Goal: Information Seeking & Learning: Learn about a topic

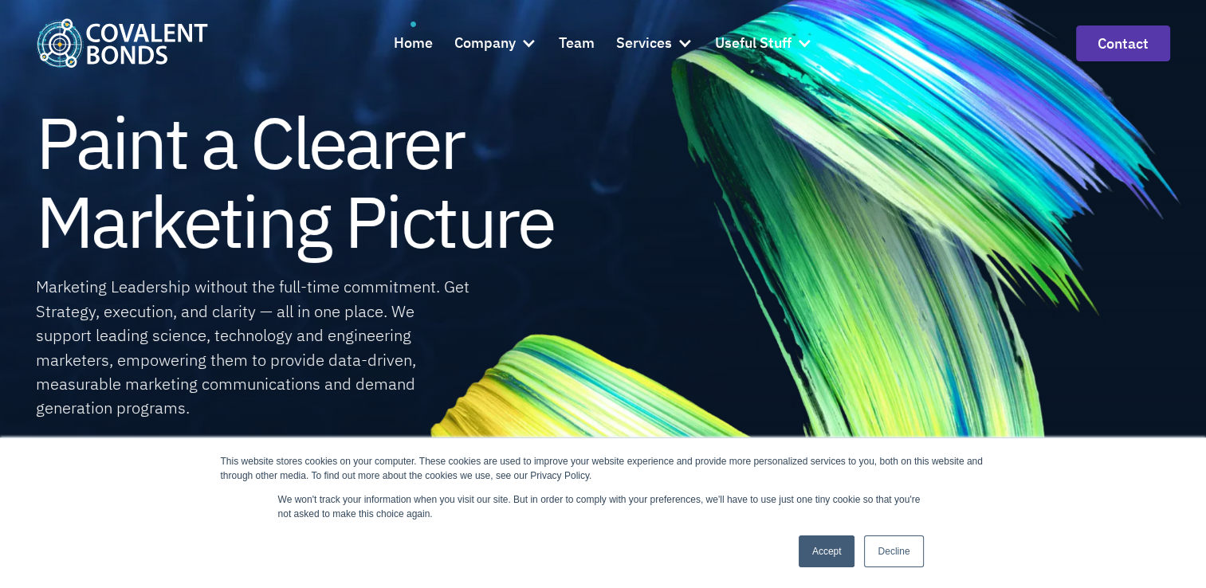
click at [812, 550] on link "Accept" at bounding box center [827, 552] width 57 height 32
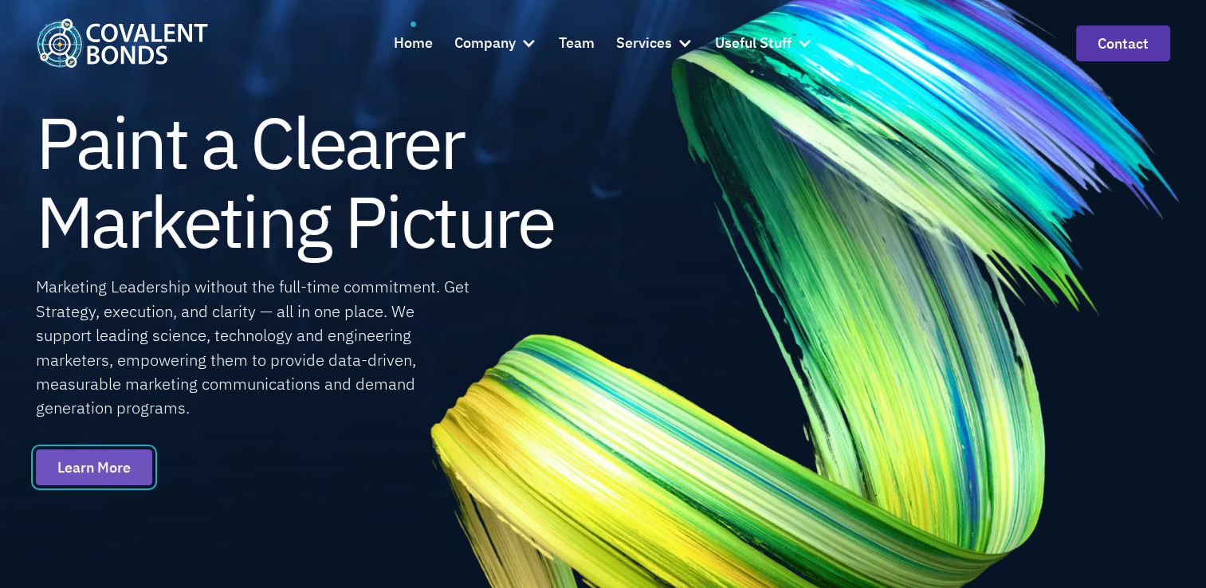
click at [105, 471] on link "Learn More" at bounding box center [94, 467] width 116 height 36
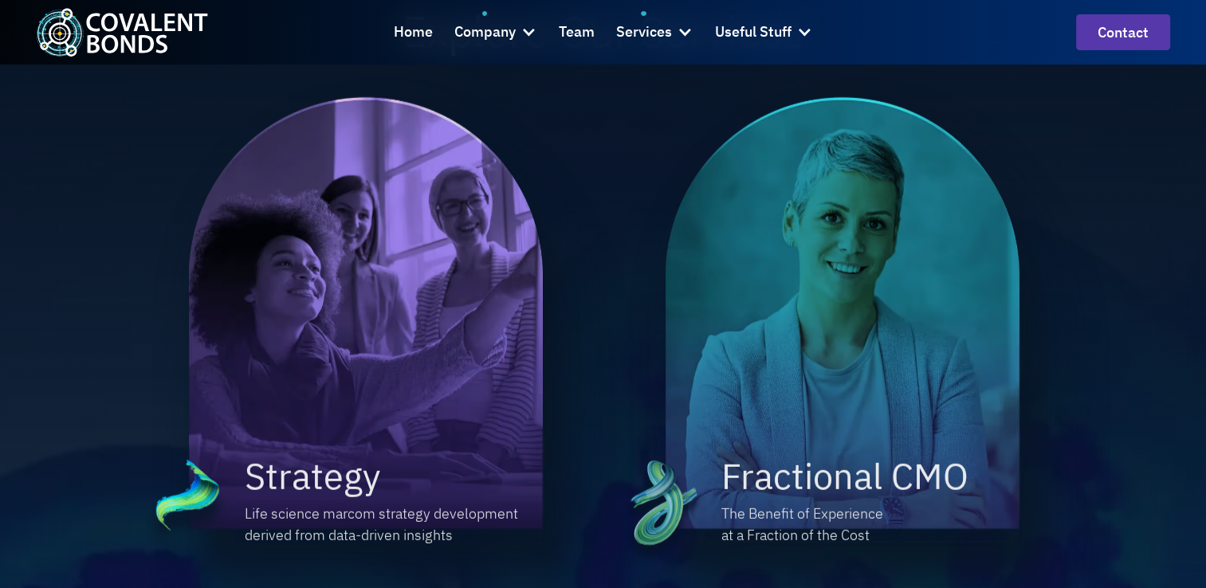
scroll to position [1116, 0]
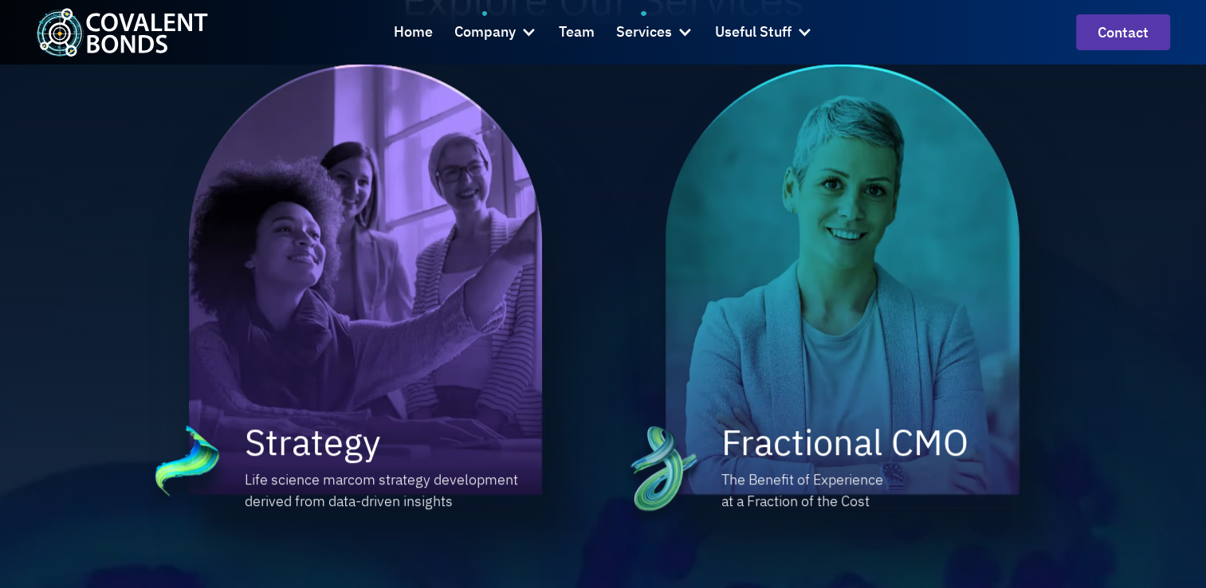
click at [279, 418] on h2 "Strategy" at bounding box center [312, 441] width 135 height 47
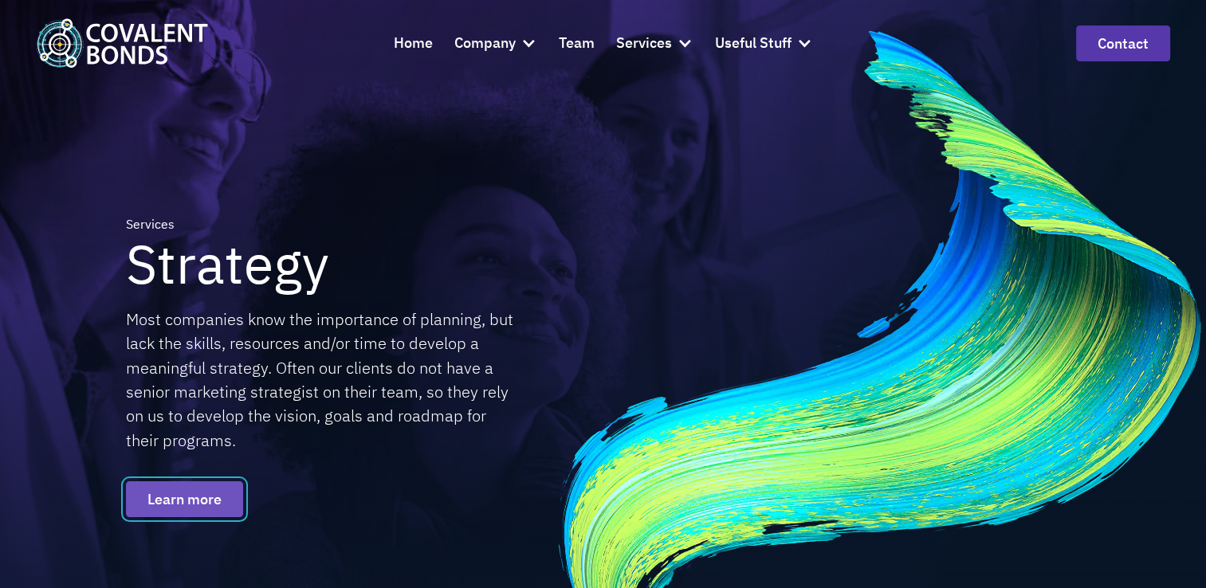
click at [185, 494] on link "Learn more" at bounding box center [184, 499] width 117 height 36
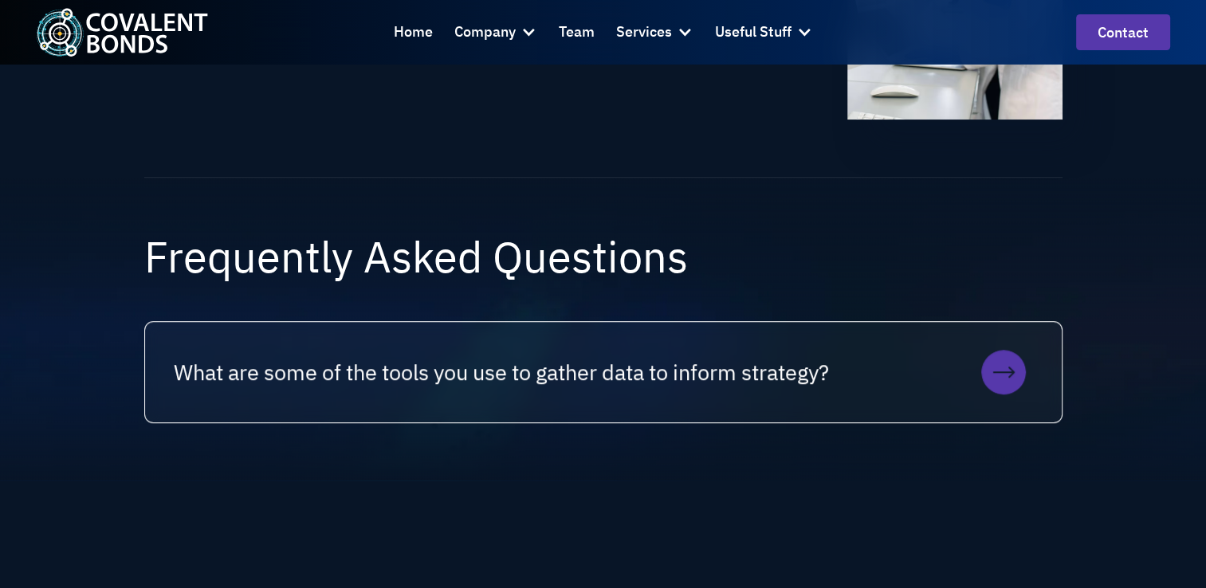
scroll to position [1053, 0]
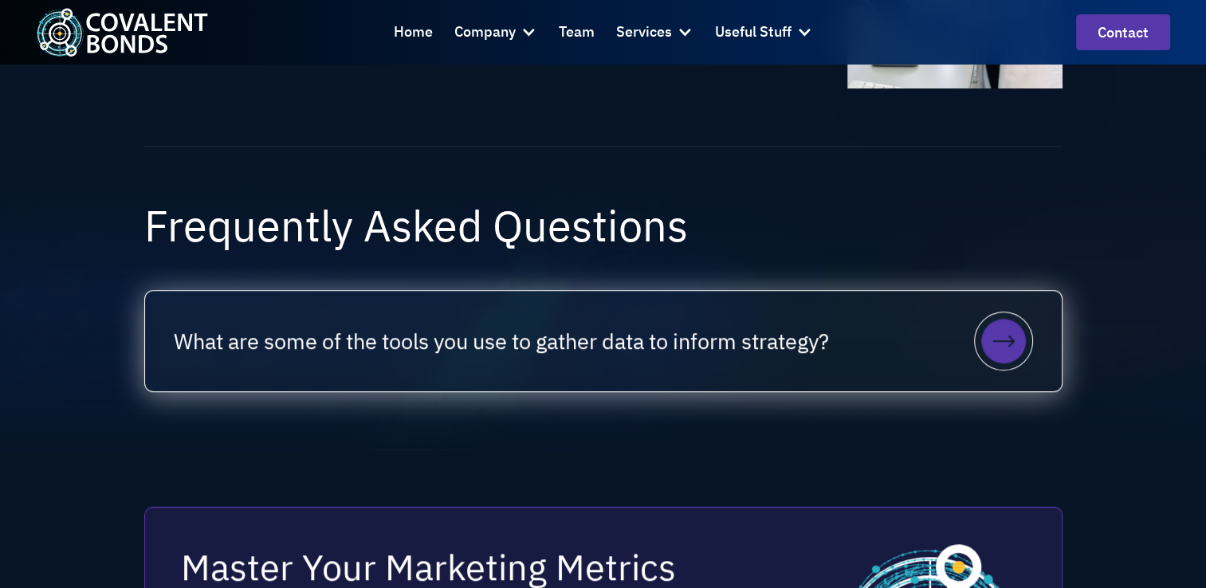
click at [1013, 343] on icon at bounding box center [1003, 341] width 45 height 45
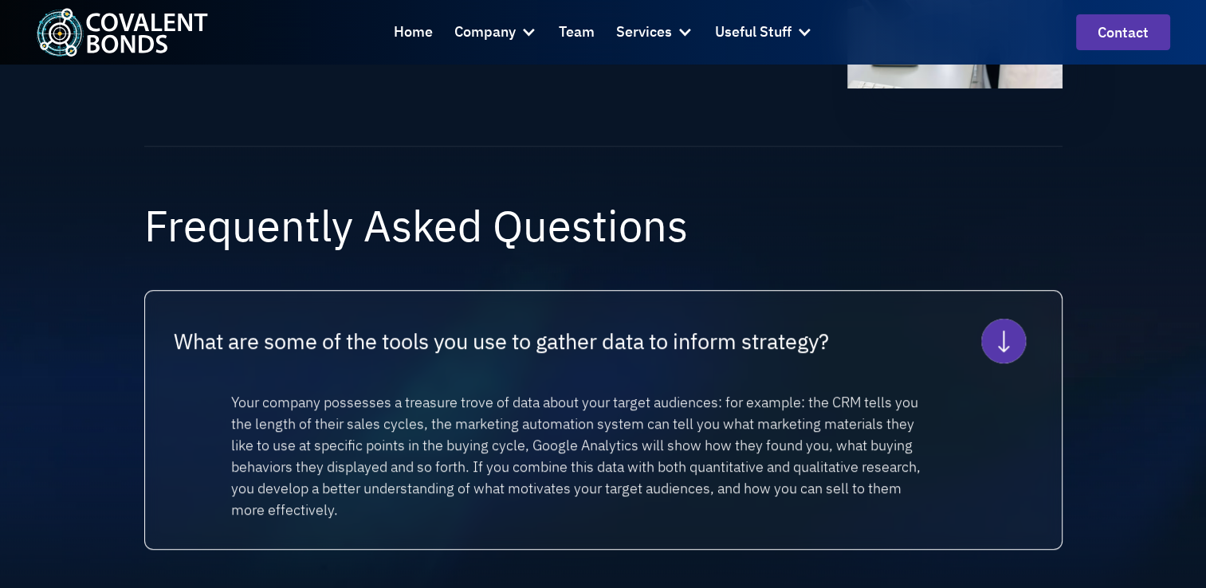
scroll to position [1021, 0]
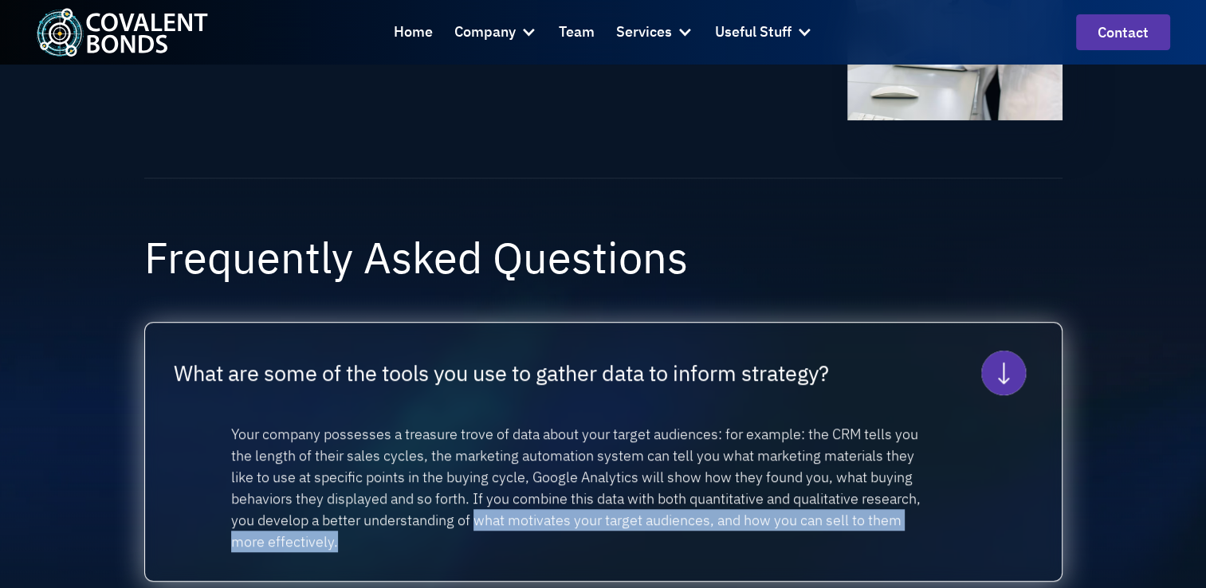
drag, startPoint x: 537, startPoint y: 518, endPoint x: 914, endPoint y: 534, distance: 377.3
click at [914, 534] on p "Your company possesses a treasure trove of data about your target audiences: fo…" at bounding box center [579, 487] width 696 height 129
copy p "what motivates your target audiences, and how you can sell to them more effecti…"
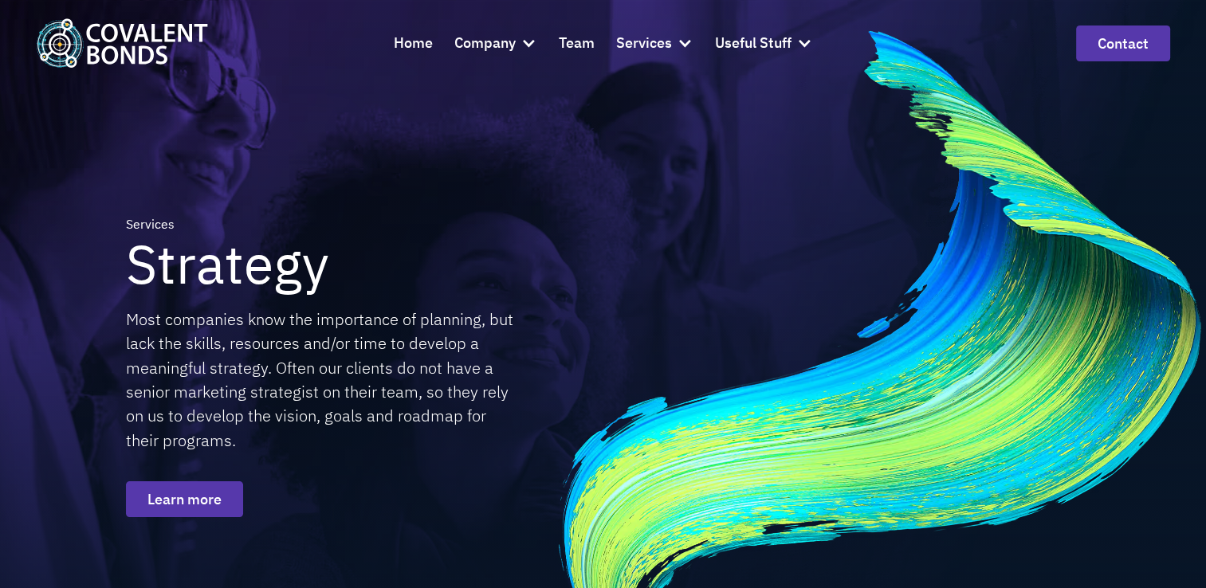
scroll to position [514, 0]
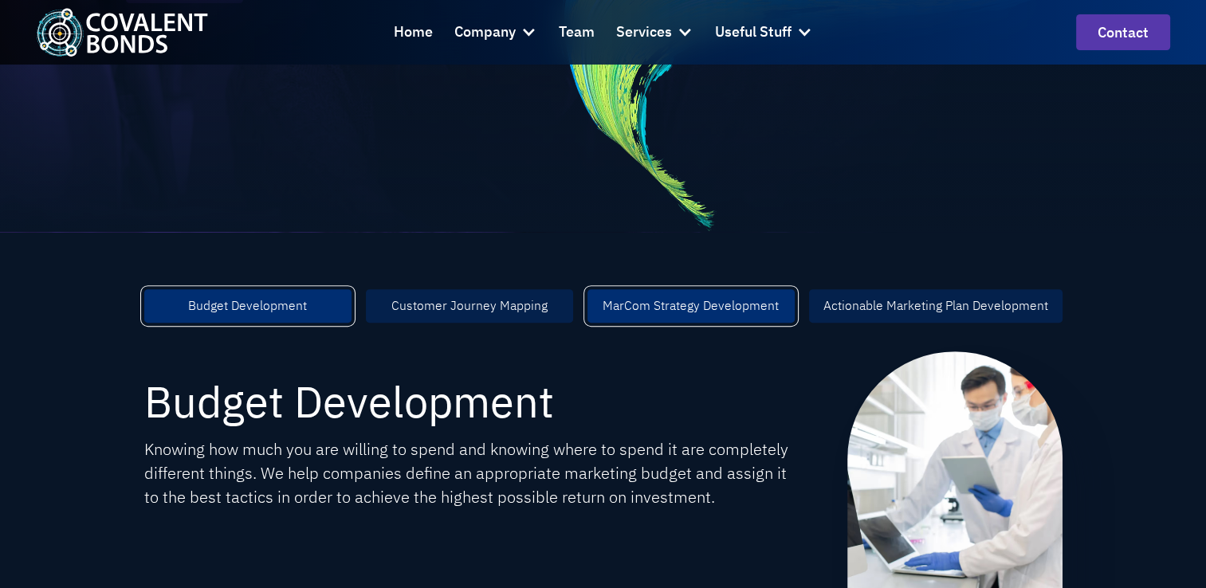
click at [698, 314] on div "MarCom Strategy Development" at bounding box center [691, 305] width 176 height 19
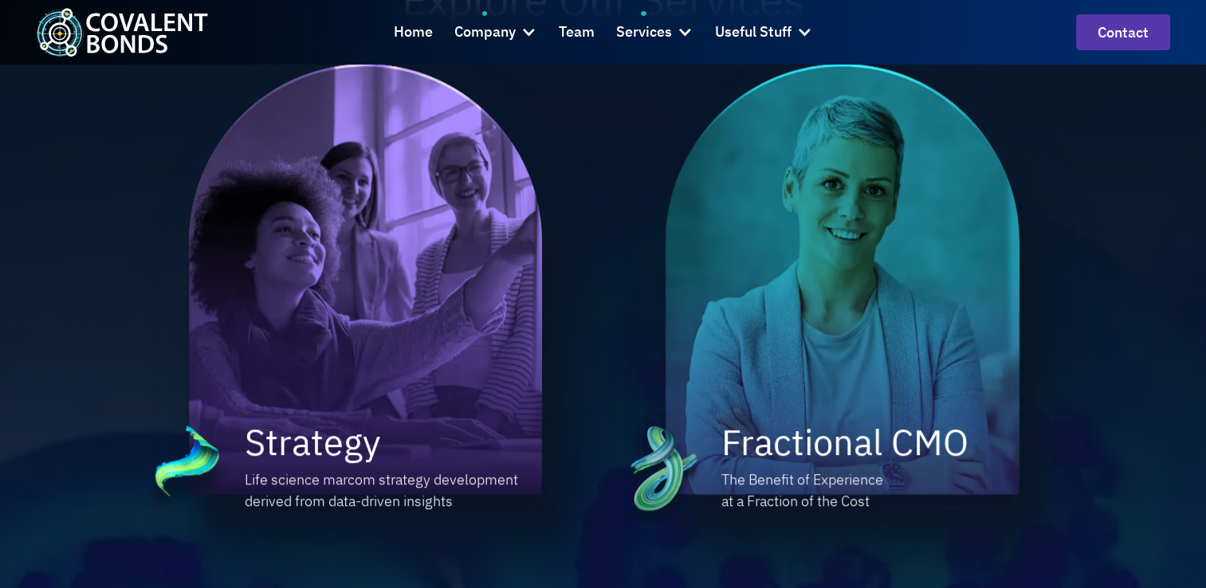
click at [373, 355] on img at bounding box center [383, 310] width 406 height 492
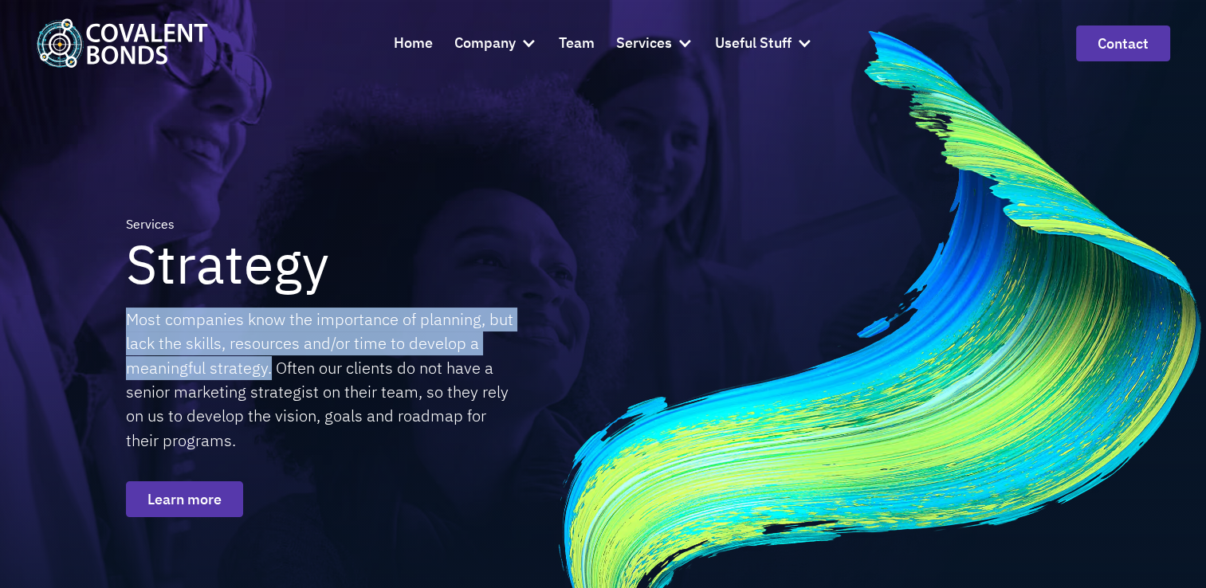
drag, startPoint x: 127, startPoint y: 322, endPoint x: 271, endPoint y: 368, distance: 151.5
click at [271, 368] on div "Most companies know the importance of planning, but lack the skills, resources …" at bounding box center [323, 380] width 394 height 145
drag, startPoint x: 271, startPoint y: 368, endPoint x: 201, endPoint y: 339, distance: 76.1
copy div "Most companies know the importance of planning, but lack the skills, resources …"
click at [171, 499] on link "Learn more" at bounding box center [184, 499] width 117 height 36
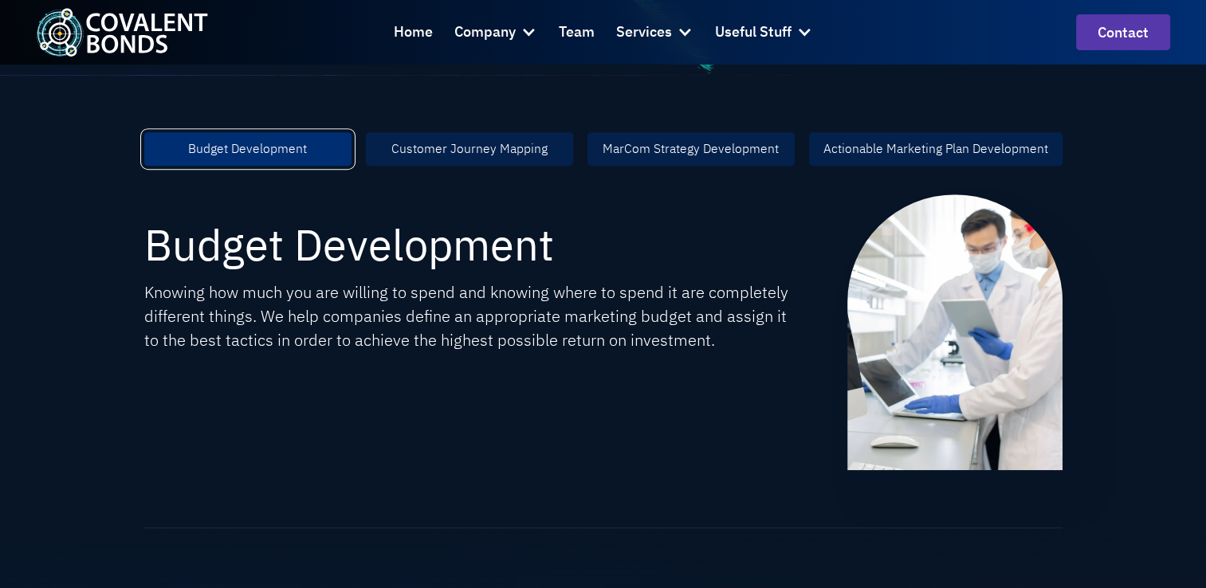
scroll to position [681, 0]
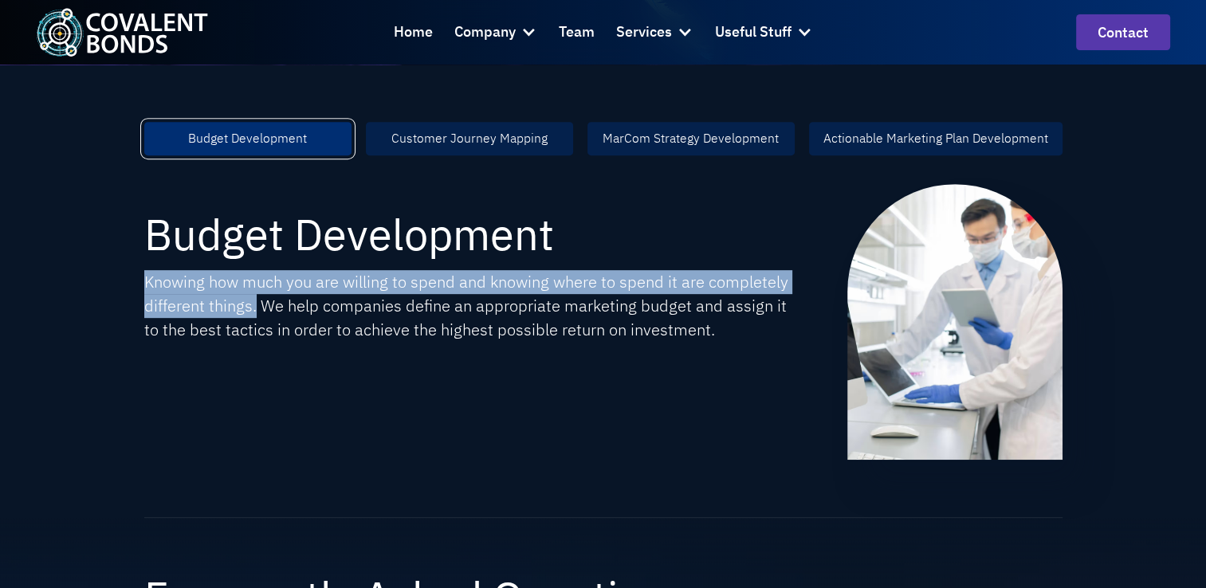
drag, startPoint x: 143, startPoint y: 278, endPoint x: 257, endPoint y: 306, distance: 116.6
click at [257, 306] on p "Knowing how much you are willing to spend and knowing where to spend it are com…" at bounding box center [467, 306] width 646 height 73
drag, startPoint x: 257, startPoint y: 306, endPoint x: 214, endPoint y: 295, distance: 43.7
copy p "Knowing how much you are willing to spend and knowing where to spend it are com…"
